Goal: Task Accomplishment & Management: Manage account settings

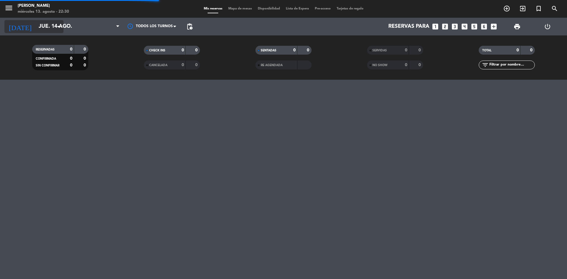
click at [46, 28] on input "jue. 14 ago." at bounding box center [70, 27] width 69 height 12
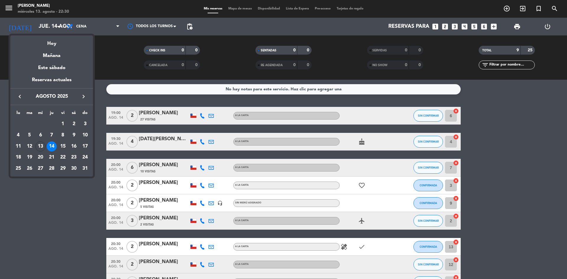
click at [76, 143] on div "16" at bounding box center [74, 147] width 10 height 10
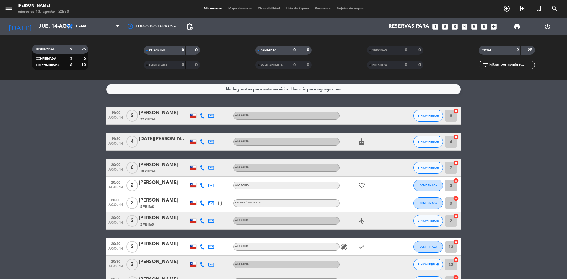
type input "sáb. 16 ago."
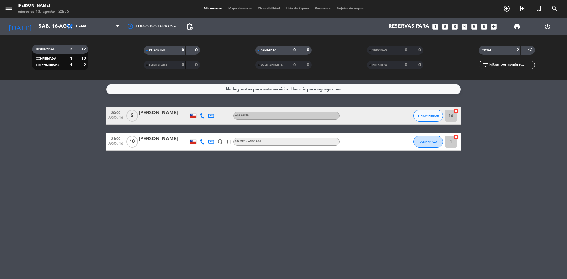
click at [156, 141] on div "[PERSON_NAME]" at bounding box center [164, 139] width 50 height 8
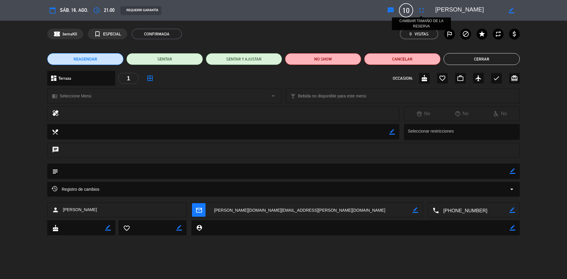
click at [421, 9] on icon "fullscreen" at bounding box center [421, 10] width 7 height 7
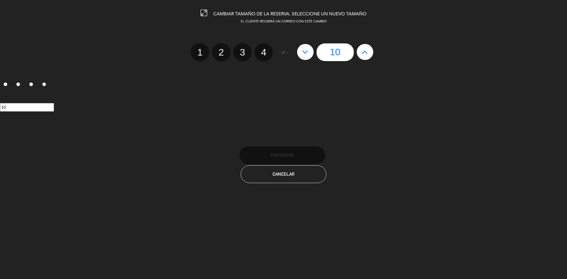
click at [361, 51] on button at bounding box center [365, 52] width 17 height 16
type input "11"
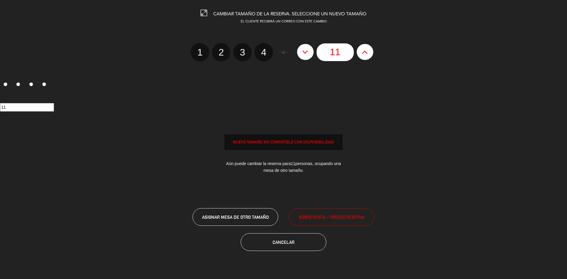
click at [361, 51] on button at bounding box center [365, 52] width 17 height 16
type input "12"
click at [361, 51] on button at bounding box center [365, 52] width 17 height 16
type input "13"
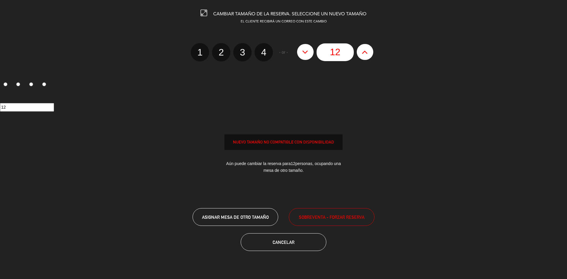
type input "13"
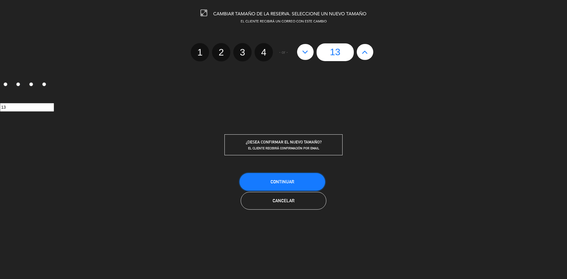
click at [297, 181] on button "Continuar" at bounding box center [283, 182] width 86 height 18
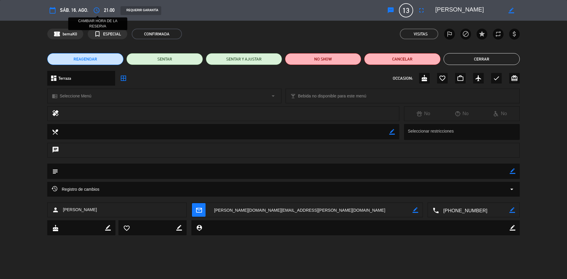
click at [95, 11] on icon "access_time" at bounding box center [96, 10] width 7 height 7
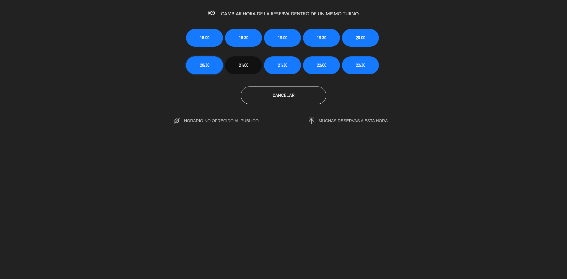
click at [218, 65] on button "20:30" at bounding box center [204, 65] width 37 height 18
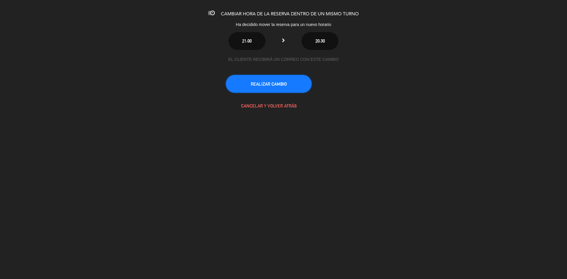
click at [292, 76] on button "REALIZAR CAMBIO" at bounding box center [269, 84] width 86 height 18
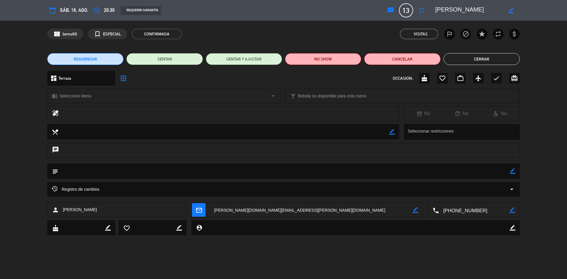
click at [468, 59] on button "Cerrar" at bounding box center [482, 59] width 76 height 12
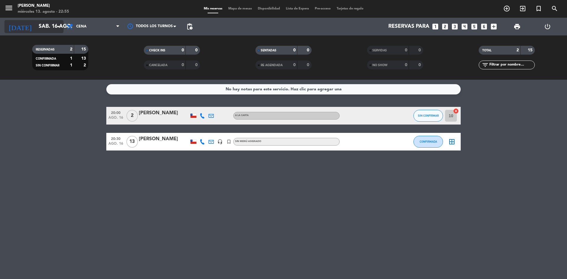
click at [41, 24] on input "sáb. 16 ago." at bounding box center [70, 27] width 69 height 12
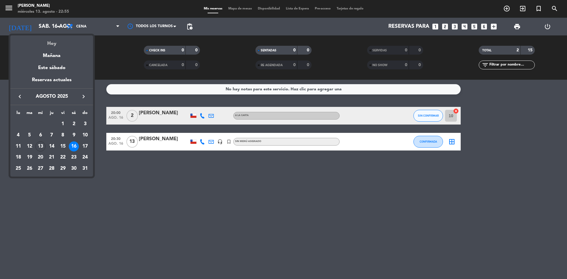
click at [51, 44] on div "Hoy" at bounding box center [51, 41] width 83 height 12
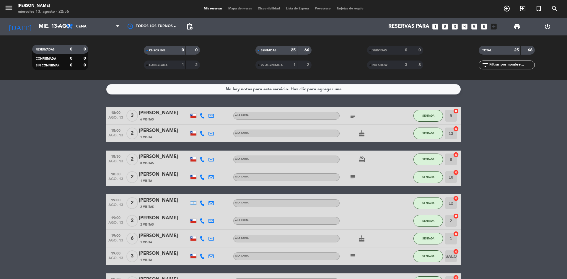
click at [269, 46] on div "SENTADAS 25 66" at bounding box center [284, 50] width 56 height 9
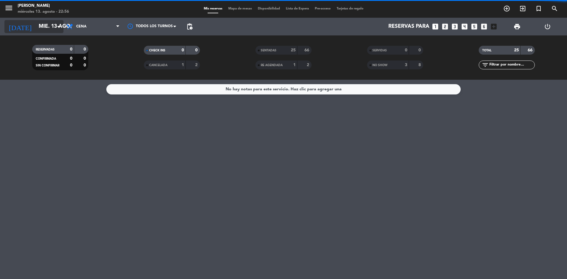
click at [48, 30] on input "mié. 13 ago." at bounding box center [70, 27] width 69 height 12
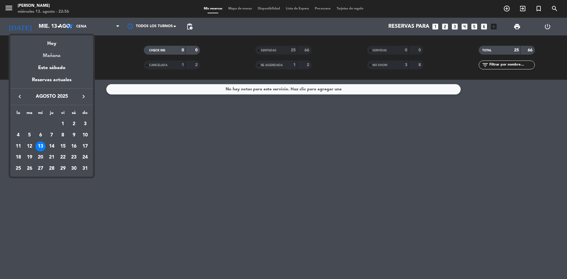
click at [51, 57] on div "Mañana" at bounding box center [51, 54] width 83 height 12
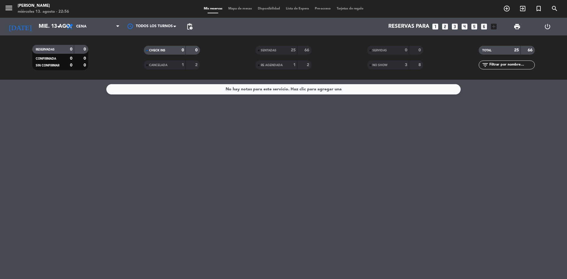
type input "jue. 14 ago."
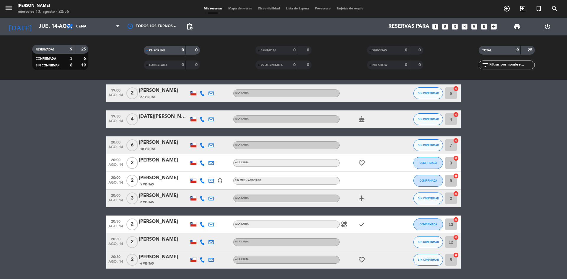
scroll to position [12, 0]
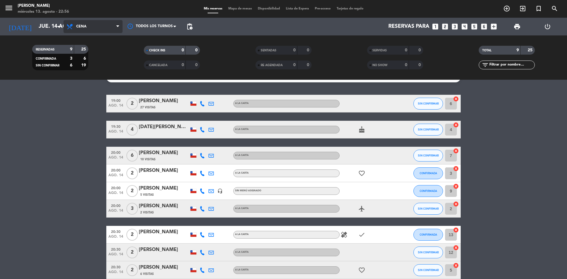
drag, startPoint x: 113, startPoint y: 27, endPoint x: 92, endPoint y: 56, distance: 35.2
click at [112, 27] on span "Cena" at bounding box center [93, 26] width 59 height 13
click at [90, 51] on div "menu Sumoku Nikkei [DATE] 13. agosto - 22:56 Mis reservas Mapa de mesas Disponi…" at bounding box center [283, 40] width 567 height 80
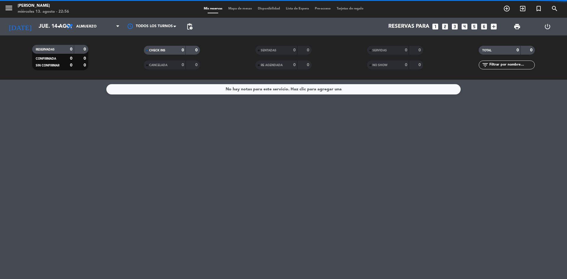
scroll to position [0, 0]
